Goal: Task Accomplishment & Management: Manage account settings

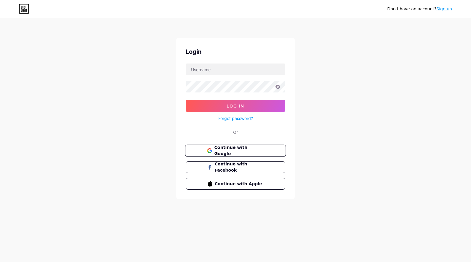
click at [194, 146] on button "Continue with Google" at bounding box center [235, 151] width 101 height 12
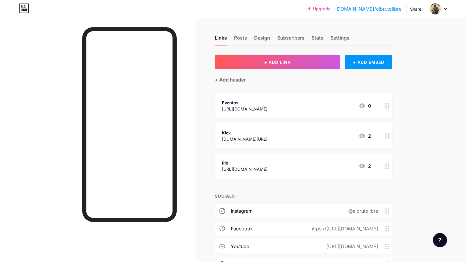
click at [266, 137] on div "Kick kick.com/elbrutolibre 2" at bounding box center [296, 136] width 149 height 14
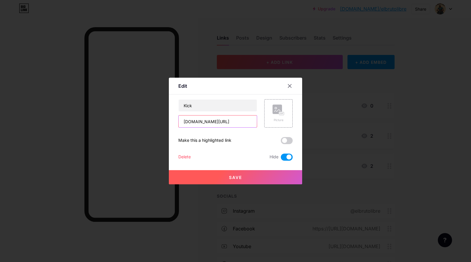
click at [221, 124] on input "kick.com/elbrutolibre" at bounding box center [217, 122] width 78 height 12
type input "kick.com/blemcs"
click at [249, 182] on button "Save" at bounding box center [235, 177] width 133 height 14
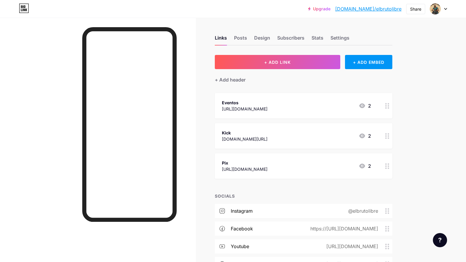
click at [314, 129] on div "Kick kick.com/blemcs 2" at bounding box center [304, 135] width 178 height 25
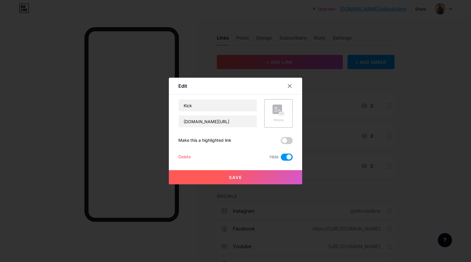
click at [286, 158] on span at bounding box center [287, 157] width 12 height 7
click at [281, 159] on input "checkbox" at bounding box center [281, 159] width 0 height 0
click at [260, 179] on button "Save" at bounding box center [235, 177] width 133 height 14
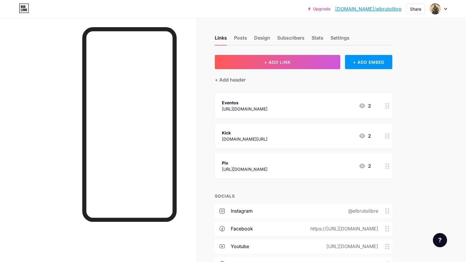
drag, startPoint x: 244, startPoint y: 141, endPoint x: 251, endPoint y: 123, distance: 19.5
click at [251, 123] on div "Kick kick.com/blemcs 2" at bounding box center [304, 135] width 178 height 25
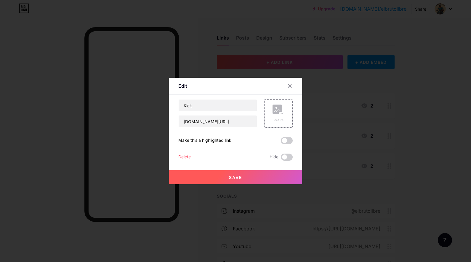
click at [288, 85] on icon at bounding box center [289, 86] width 3 height 3
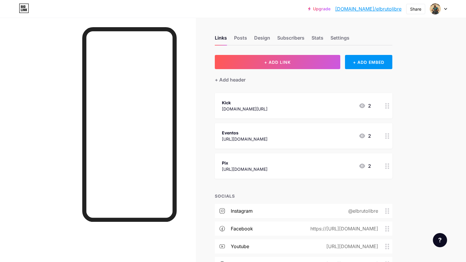
click at [253, 105] on div "Kick" at bounding box center [245, 103] width 46 height 6
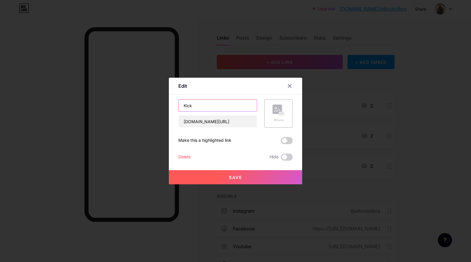
click at [204, 108] on input "Kick" at bounding box center [217, 106] width 78 height 12
click at [183, 106] on input "Kick" at bounding box center [217, 106] width 78 height 12
type input "Live na Kick"
click at [284, 183] on button "Save" at bounding box center [235, 177] width 133 height 14
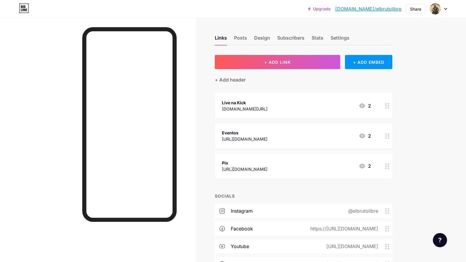
click at [248, 104] on div "Live na Kick" at bounding box center [245, 103] width 46 height 6
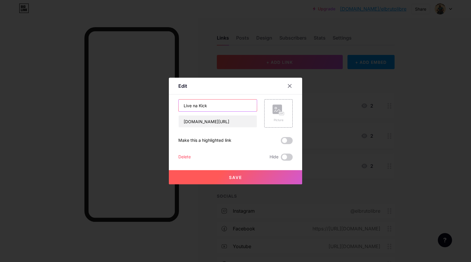
click at [192, 105] on input "Live na Kick" at bounding box center [217, 106] width 78 height 12
type input "Lives na Kick"
click at [224, 180] on button "Save" at bounding box center [235, 177] width 133 height 14
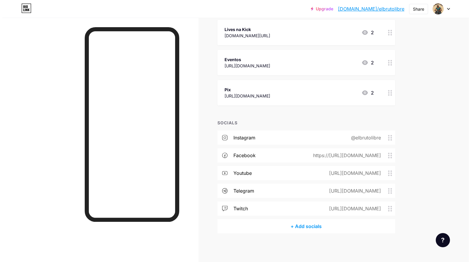
scroll to position [74, 0]
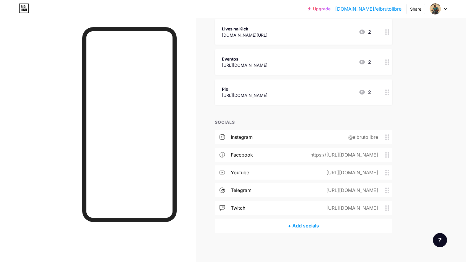
click at [362, 155] on div "https://http://facebook.com/elbrutolibre" at bounding box center [343, 155] width 84 height 7
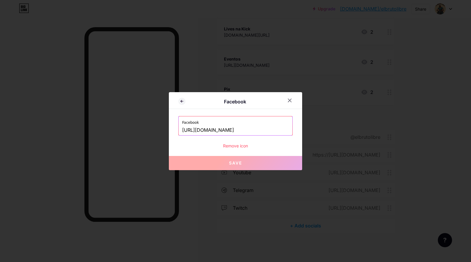
drag, startPoint x: 197, startPoint y: 131, endPoint x: 145, endPoint y: 129, distance: 51.9
click at [145, 129] on div "Facebook Facebook http://facebook.com/elbrutolibre Remove icon Save" at bounding box center [235, 131] width 471 height 262
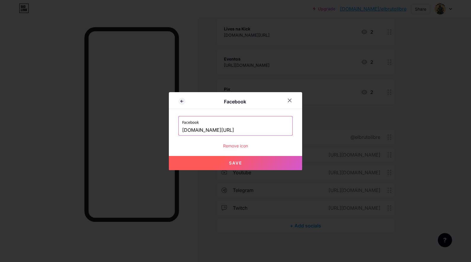
click at [213, 164] on button "Save" at bounding box center [235, 163] width 133 height 14
type input "https://facebook.com/elbrutolibre"
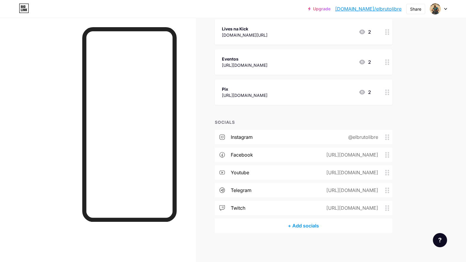
click at [332, 152] on div "https://facebook.com/elbrutolibre" at bounding box center [351, 155] width 68 height 7
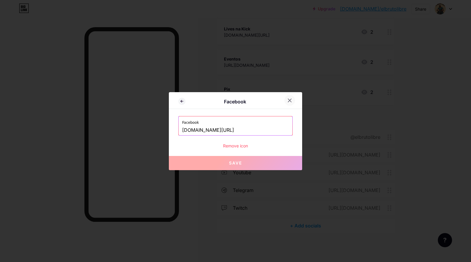
click at [291, 100] on icon at bounding box center [289, 100] width 5 height 5
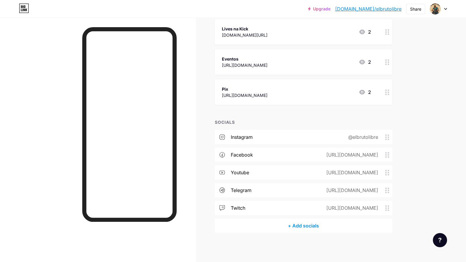
click at [303, 225] on div "+ Add socials" at bounding box center [304, 226] width 178 height 14
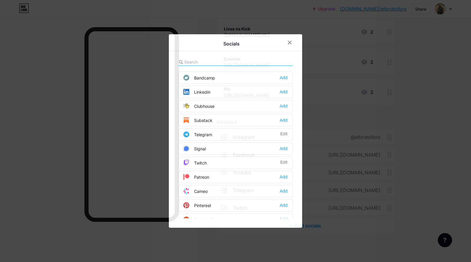
scroll to position [238, 0]
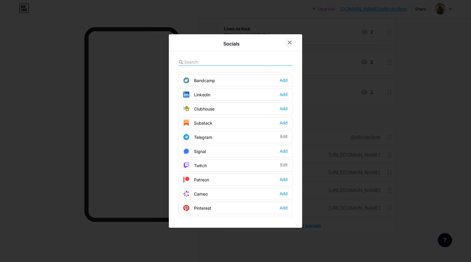
click at [289, 44] on icon at bounding box center [289, 42] width 5 height 5
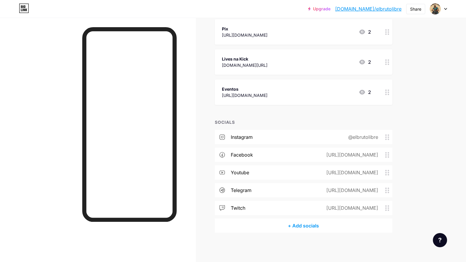
click at [453, 101] on div "Upgrade bio.link/elbrut... bio.link/elbrutolibre Share Switch accounts elbrutol…" at bounding box center [233, 94] width 466 height 337
click at [305, 227] on div "+ Add socials" at bounding box center [304, 226] width 178 height 14
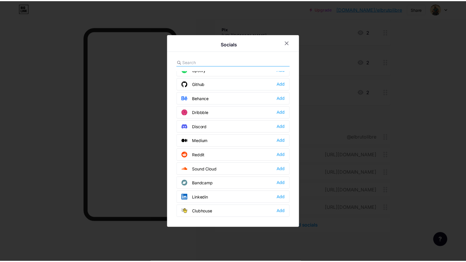
scroll to position [148, 0]
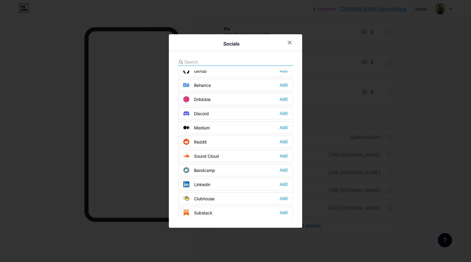
drag, startPoint x: 292, startPoint y: 39, endPoint x: 290, endPoint y: 42, distance: 3.2
click at [291, 40] on div at bounding box center [289, 42] width 11 height 11
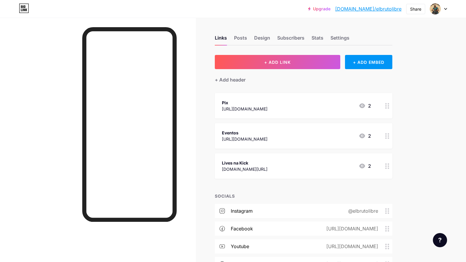
click at [445, 9] on icon at bounding box center [445, 9] width 3 height 2
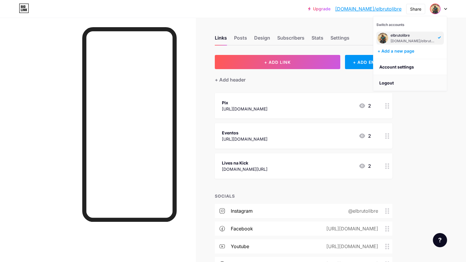
click at [402, 78] on li "Logout" at bounding box center [409, 83] width 73 height 16
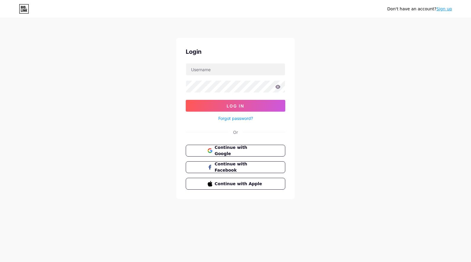
click at [400, 83] on div "Don't have an account? Sign up Login Log In Forgot password? Or Continue with G…" at bounding box center [235, 109] width 471 height 218
click at [256, 153] on span "Continue with Google" at bounding box center [238, 151] width 49 height 13
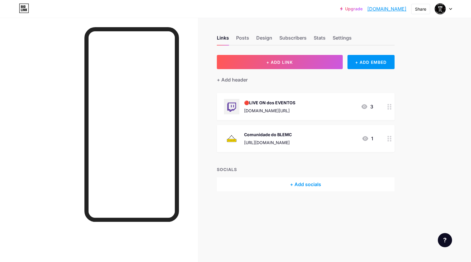
click at [450, 9] on icon at bounding box center [450, 9] width 3 height 2
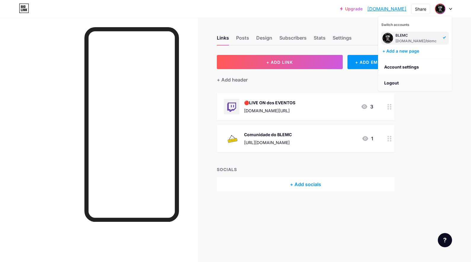
click at [415, 81] on li "Logout" at bounding box center [414, 83] width 73 height 16
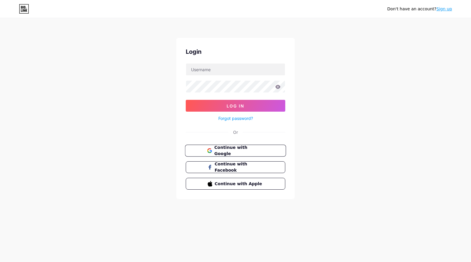
click at [246, 152] on span "Continue with Google" at bounding box center [238, 151] width 49 height 13
